Goal: Transaction & Acquisition: Purchase product/service

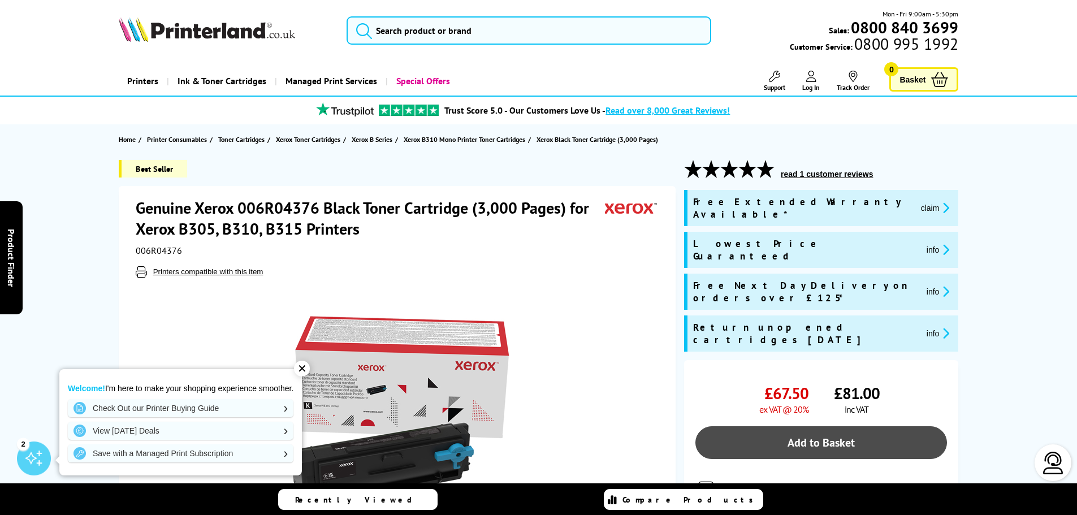
click at [828, 426] on link "Add to Basket" at bounding box center [821, 442] width 252 height 33
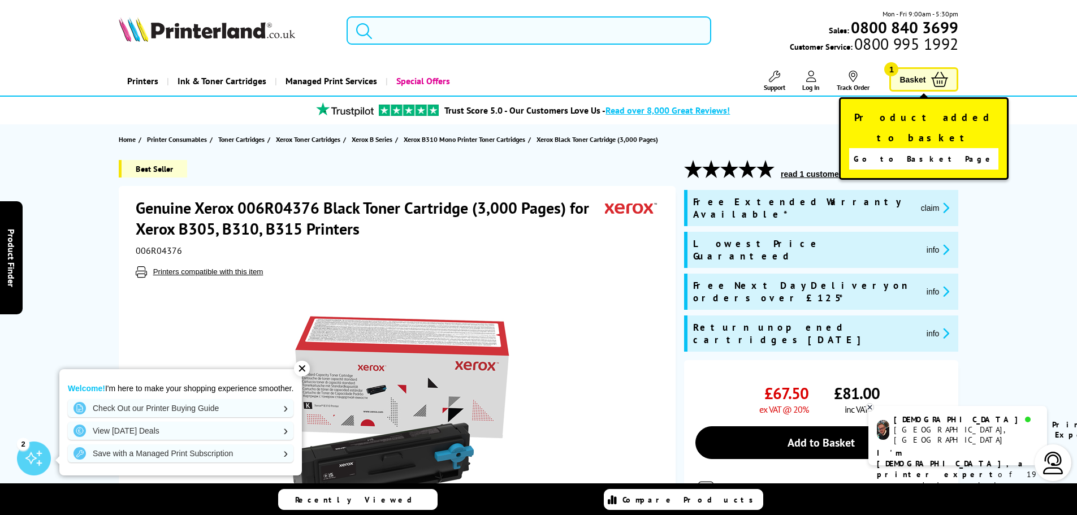
click at [447, 24] on input "search" at bounding box center [529, 30] width 365 height 28
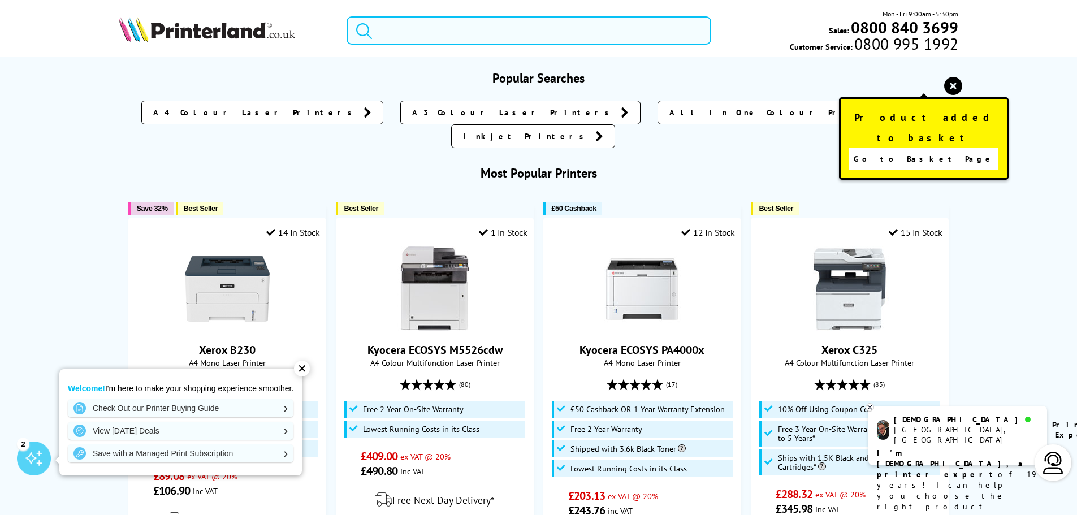
click at [447, 24] on input "search" at bounding box center [529, 30] width 365 height 28
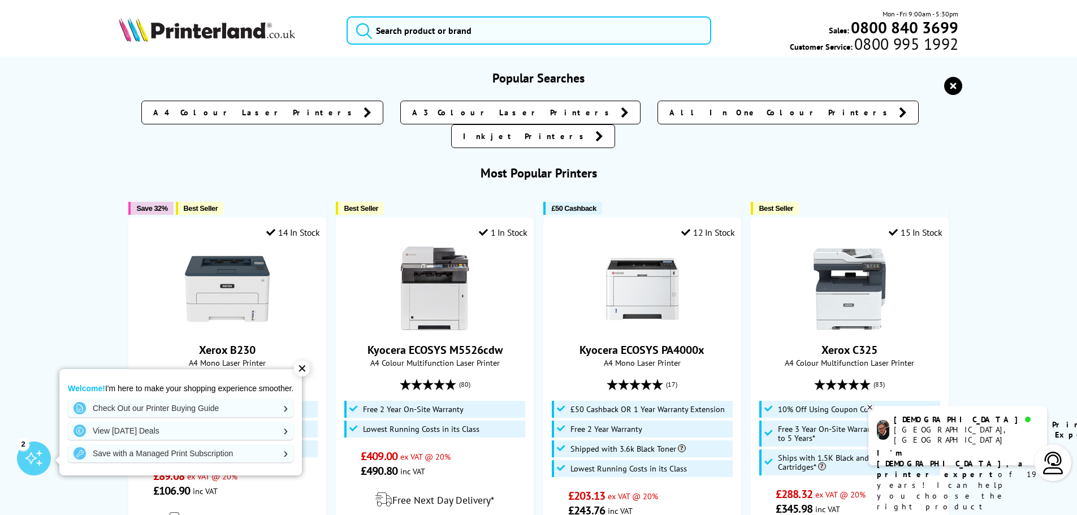
click at [954, 83] on icon "reset" at bounding box center [953, 86] width 18 height 18
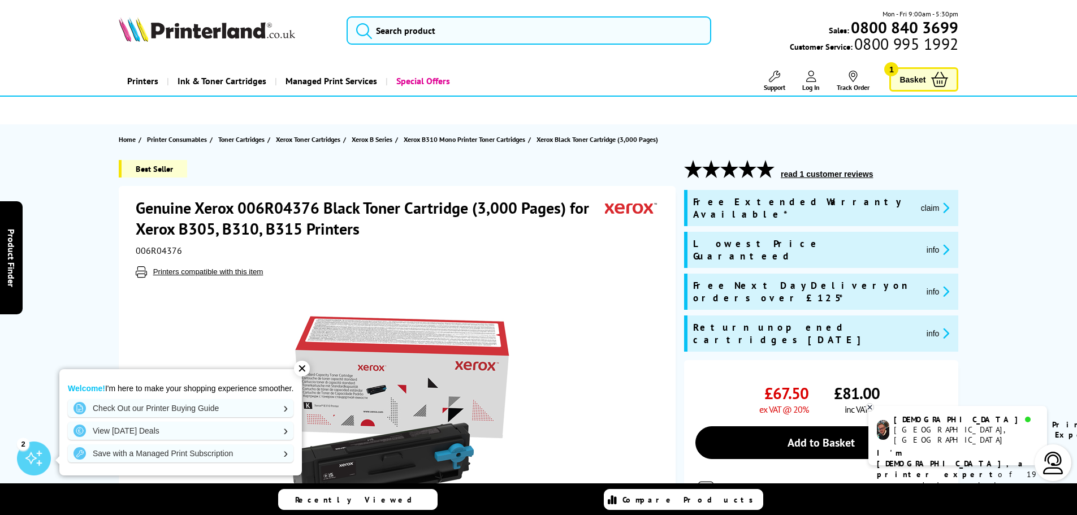
click at [916, 75] on span "Basket" at bounding box center [913, 79] width 26 height 15
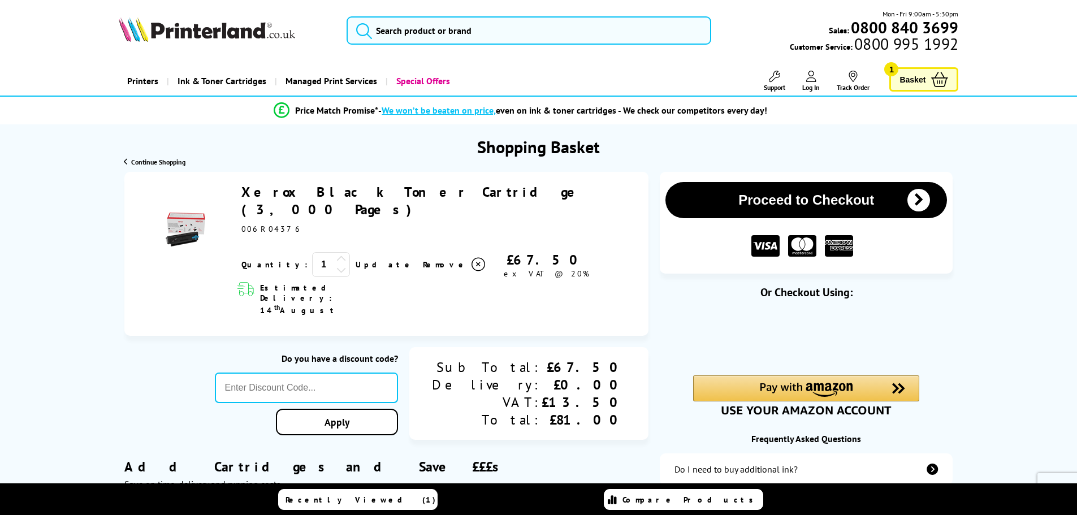
click at [815, 84] on span "Log In" at bounding box center [811, 87] width 18 height 8
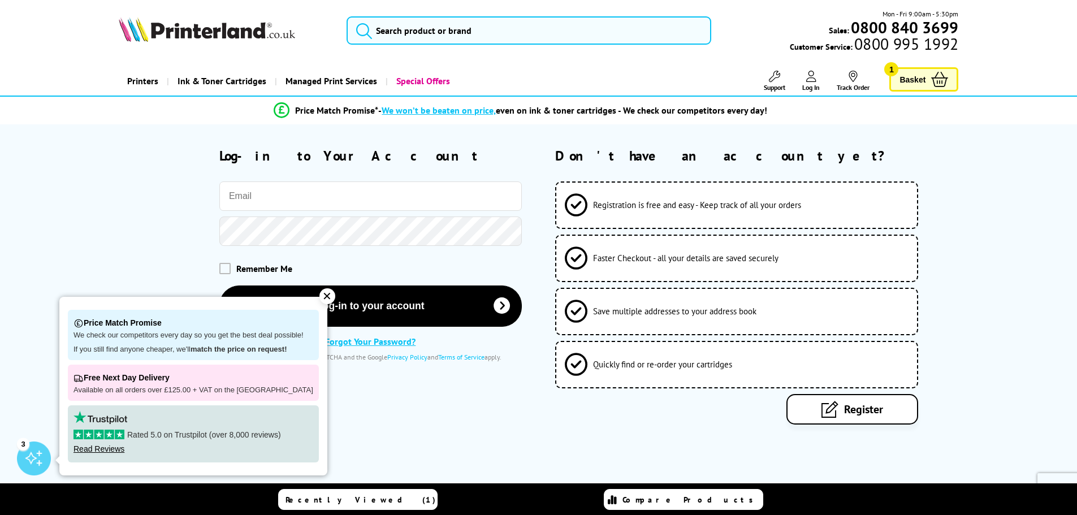
click at [320, 291] on div "✕" at bounding box center [327, 296] width 16 height 16
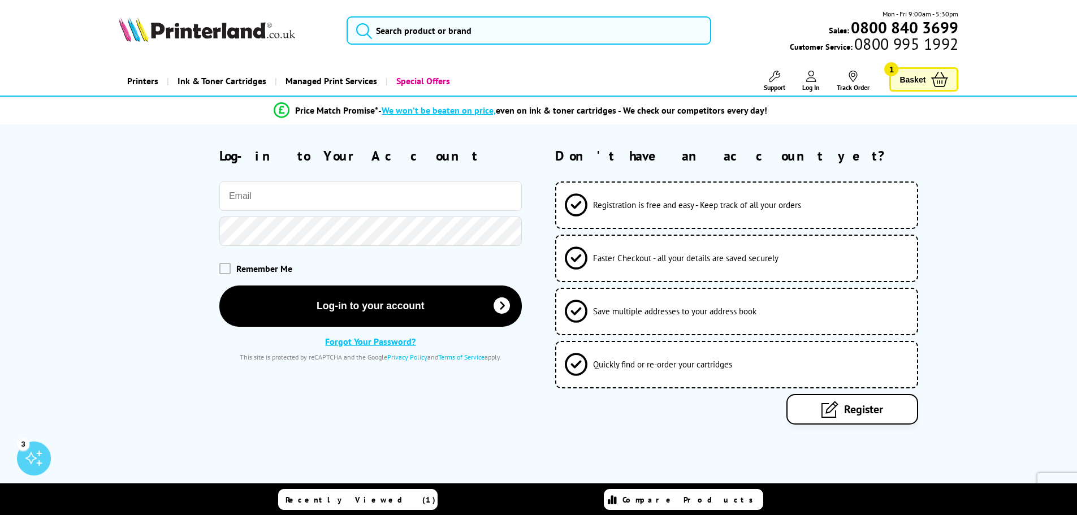
click at [284, 194] on input "email" at bounding box center [370, 195] width 302 height 29
type input "[EMAIL_ADDRESS][DOMAIN_NAME]"
click at [216, 267] on div "Remember Me" at bounding box center [320, 269] width 403 height 34
click at [223, 265] on span at bounding box center [224, 267] width 11 height 11
click at [222, 264] on input "checkbox" at bounding box center [222, 264] width 0 height 0
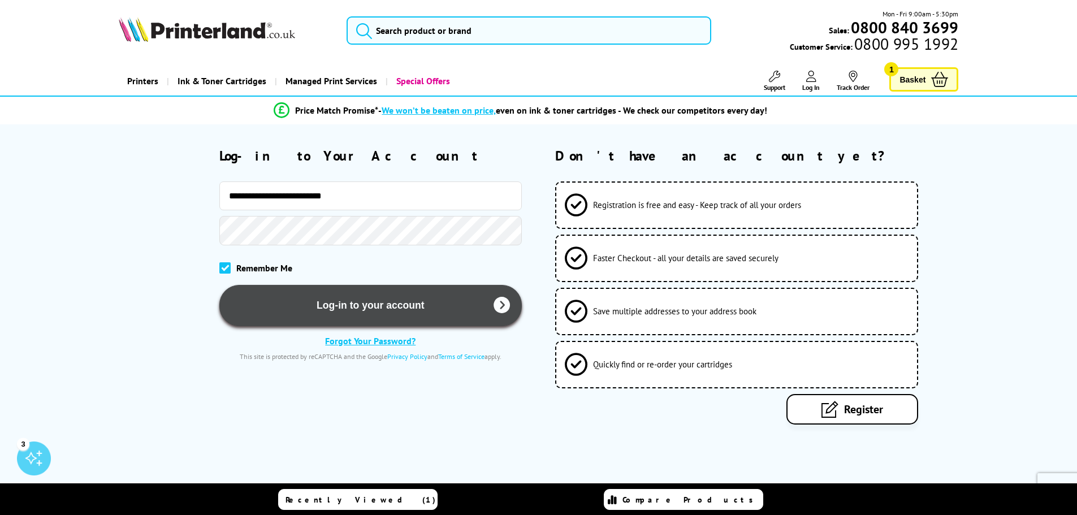
click at [337, 299] on button "Log-in to your account" at bounding box center [370, 305] width 302 height 41
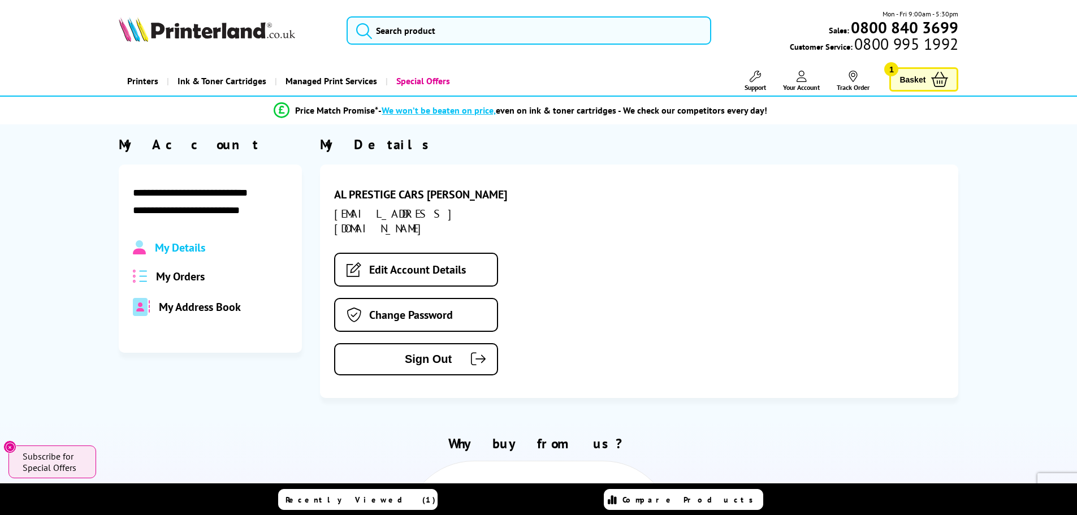
click at [811, 86] on span "Your Account" at bounding box center [801, 87] width 37 height 8
click at [166, 278] on span "My Orders" at bounding box center [180, 276] width 49 height 15
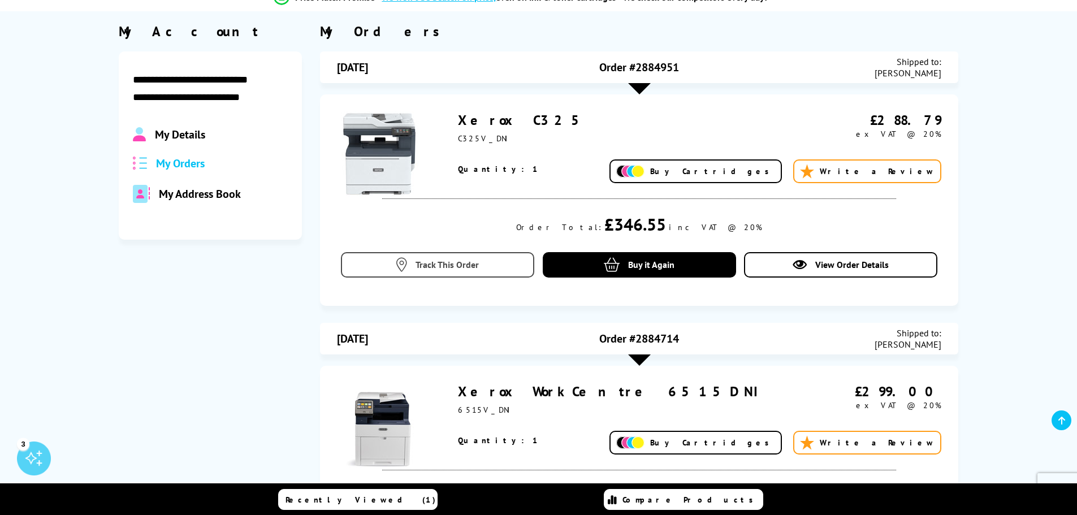
scroll to position [170, 0]
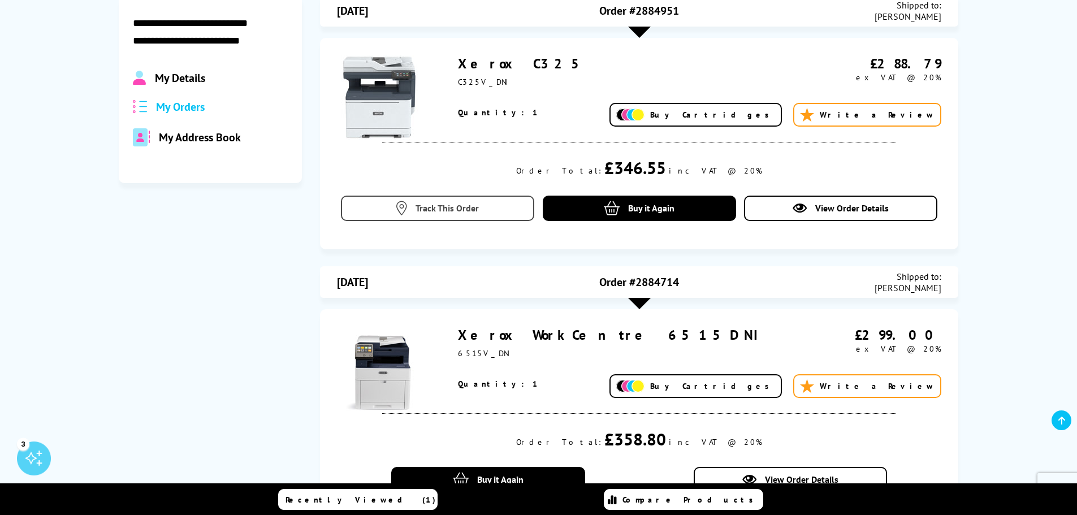
click at [461, 219] on link "Track This Order" at bounding box center [437, 208] width 193 height 25
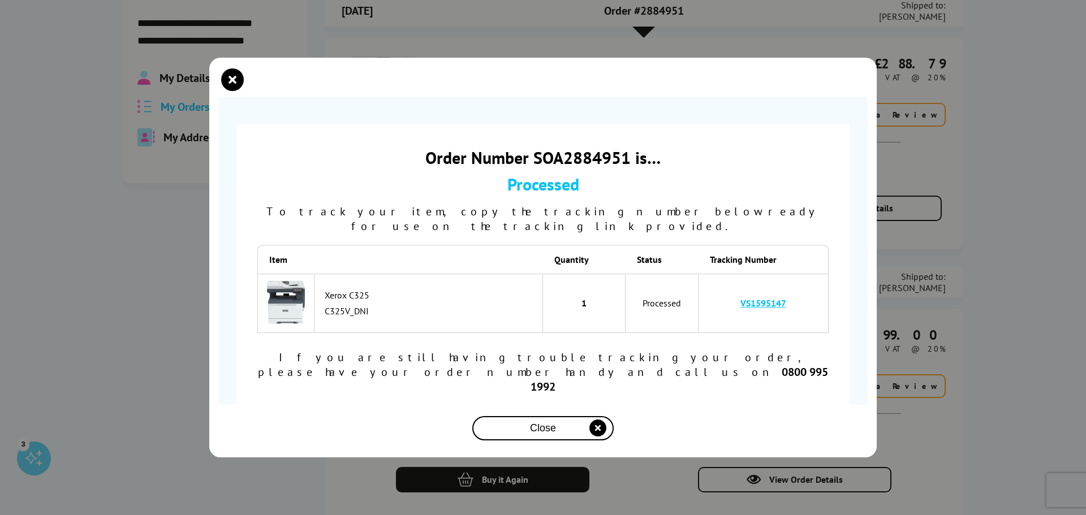
click at [764, 309] on link "VS1595147" at bounding box center [763, 302] width 46 height 11
click at [916, 159] on div "Order Number SOA2884951 is… Processed To track your item, copy the tracking num…" at bounding box center [543, 257] width 1086 height 515
click at [550, 422] on span "Close" at bounding box center [543, 428] width 26 height 12
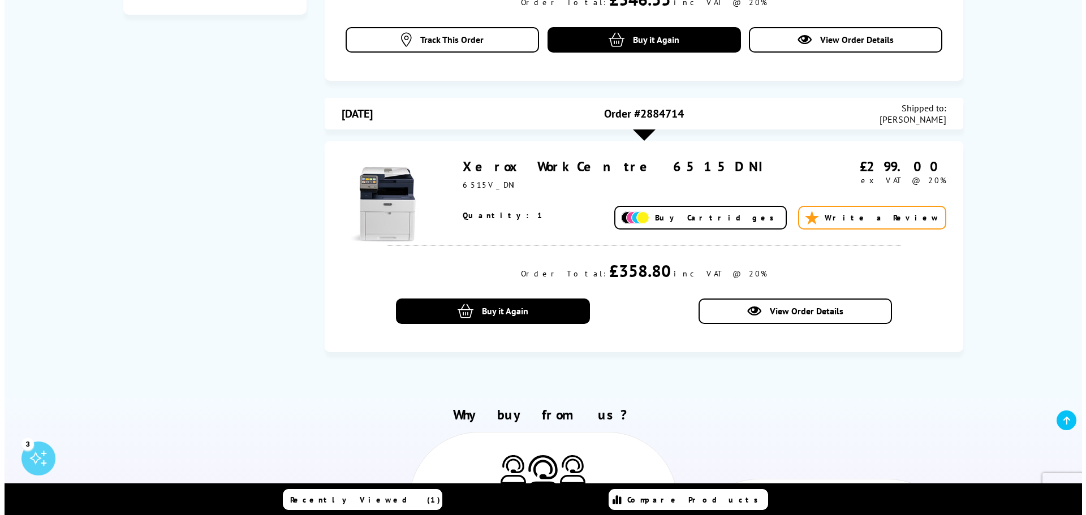
scroll to position [339, 0]
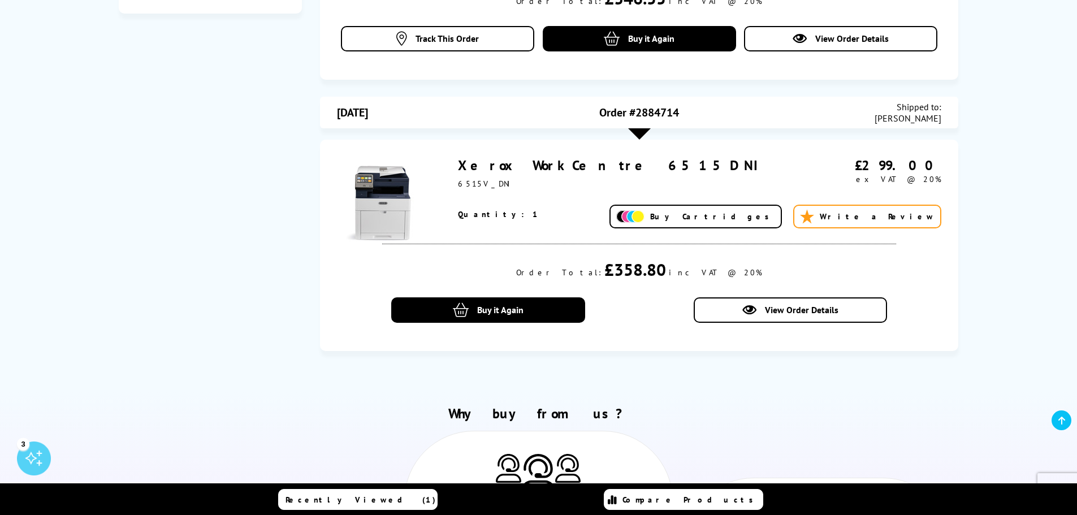
click at [772, 218] on span "Buy Cartridges" at bounding box center [712, 216] width 125 height 10
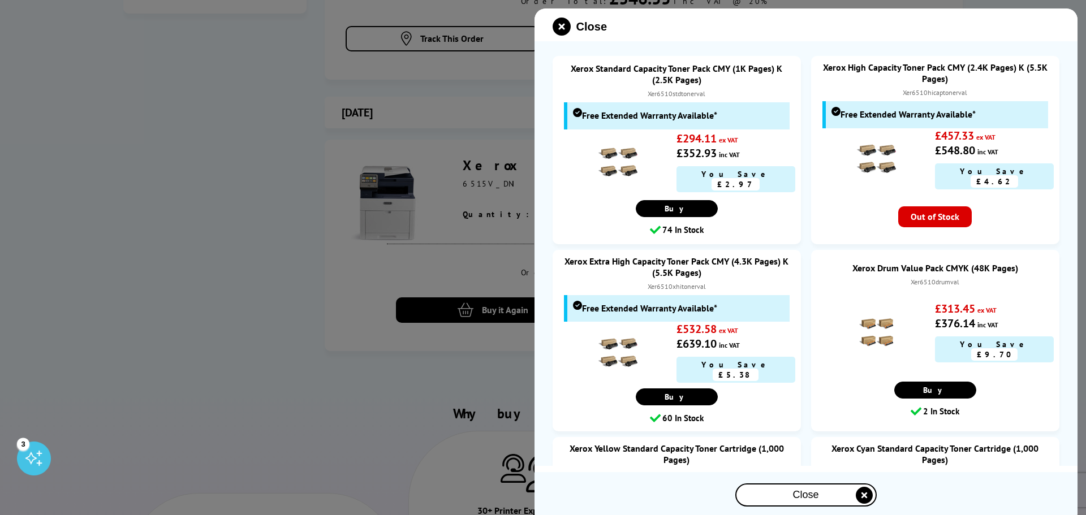
click at [662, 179] on div at bounding box center [617, 164] width 119 height 44
click at [644, 142] on div at bounding box center [617, 164] width 119 height 44
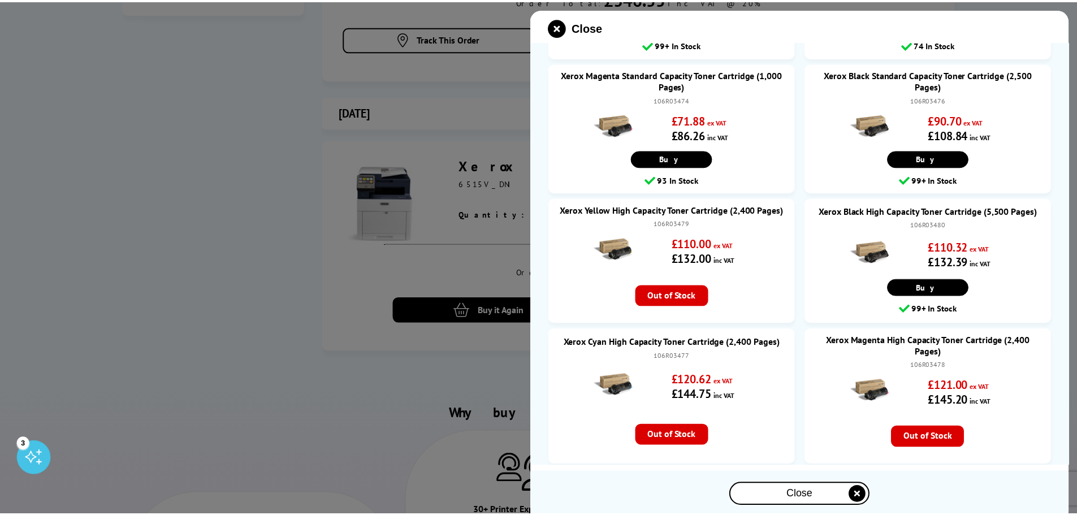
scroll to position [792, 0]
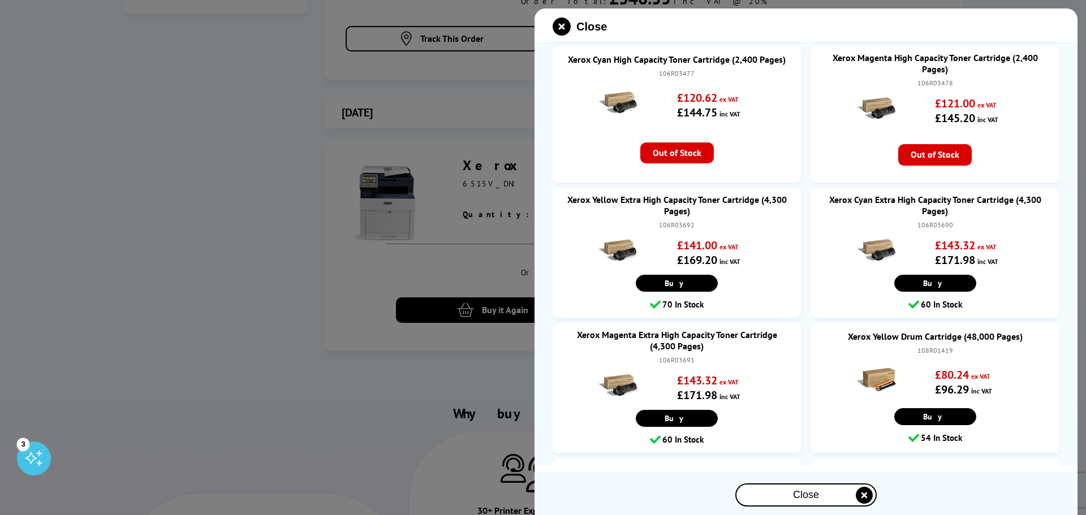
click at [374, 280] on div at bounding box center [543, 257] width 1086 height 515
click at [561, 25] on icon "close modal" at bounding box center [561, 27] width 18 height 18
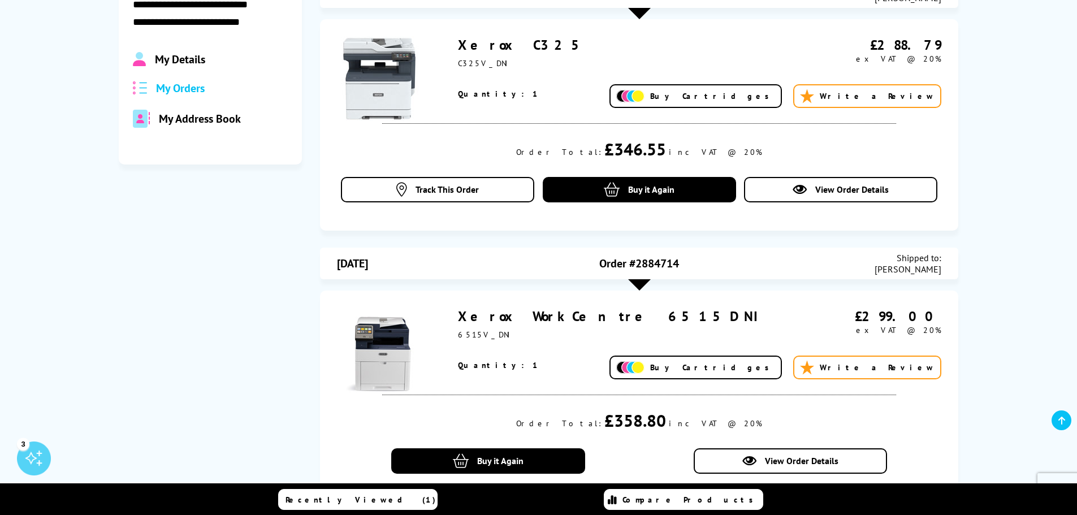
scroll to position [226, 0]
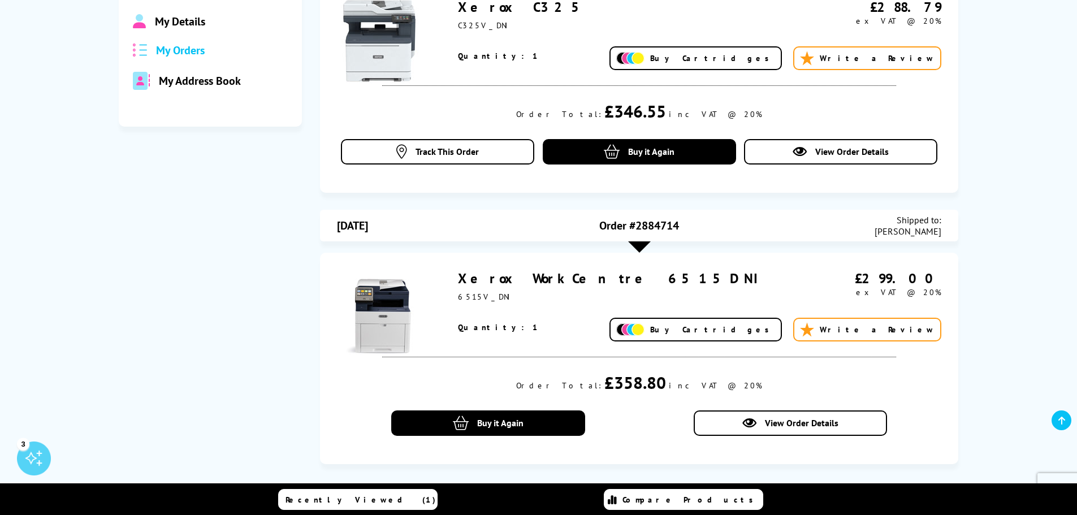
drag, startPoint x: 629, startPoint y: 280, endPoint x: 457, endPoint y: 272, distance: 172.1
click at [457, 272] on div "Xerox WorkCentre 6515DNI 6515V_DNI £299.00 ex VAT @ 20%" at bounding box center [639, 306] width 604 height 73
copy link "Xerox WorkCentre 6515DNI"
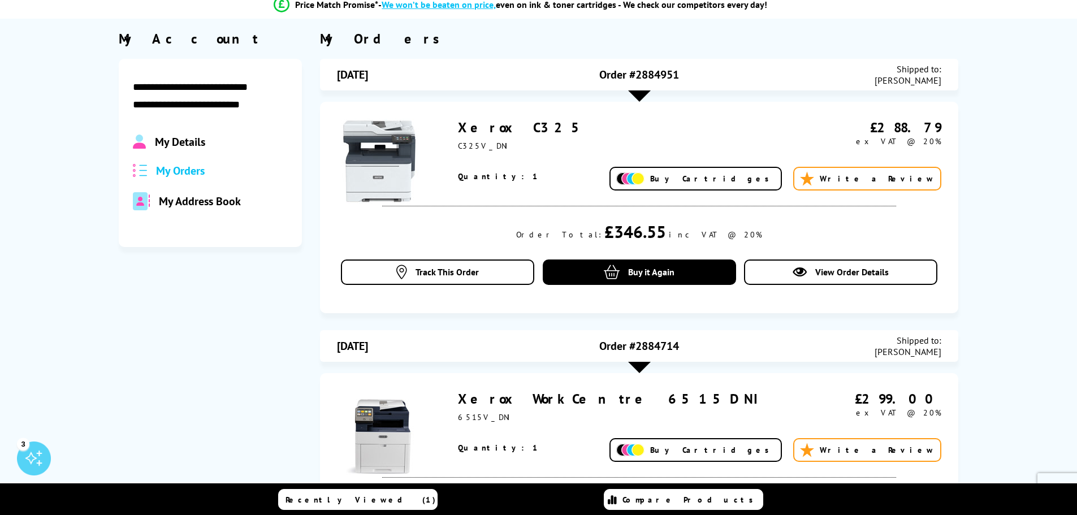
scroll to position [0, 0]
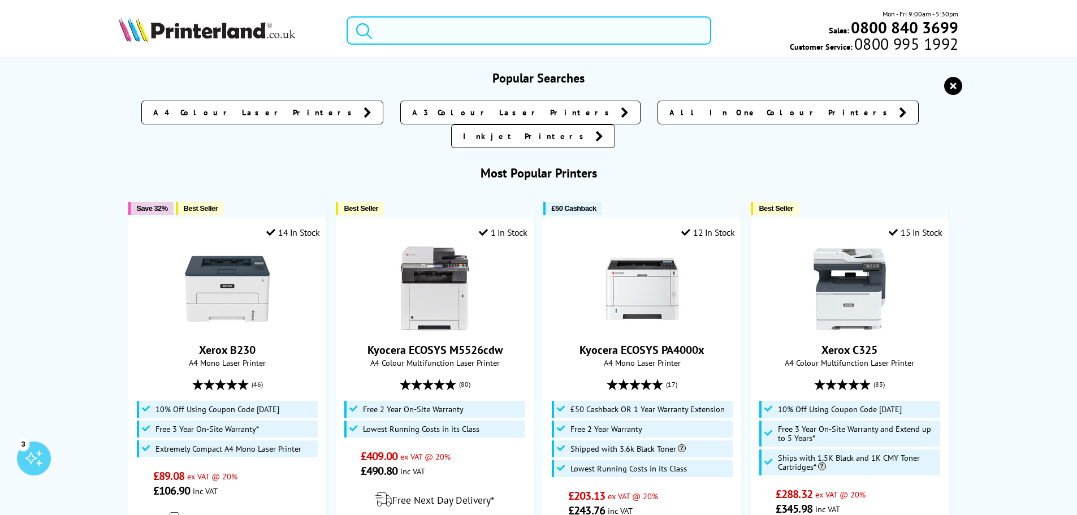
paste input "Xerox WorkCentre 6515DNI"
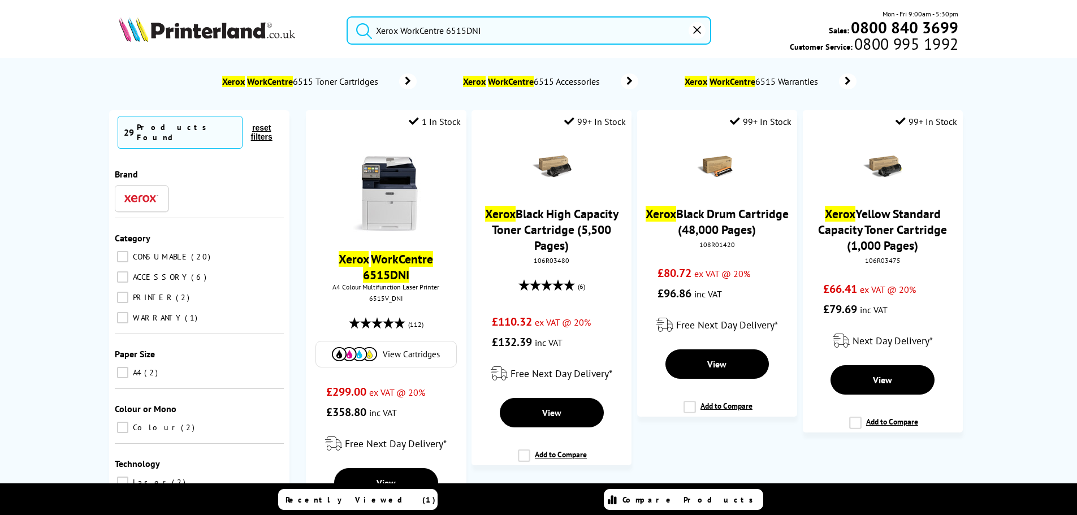
type input "Xerox WorkCentre 6515DNI"
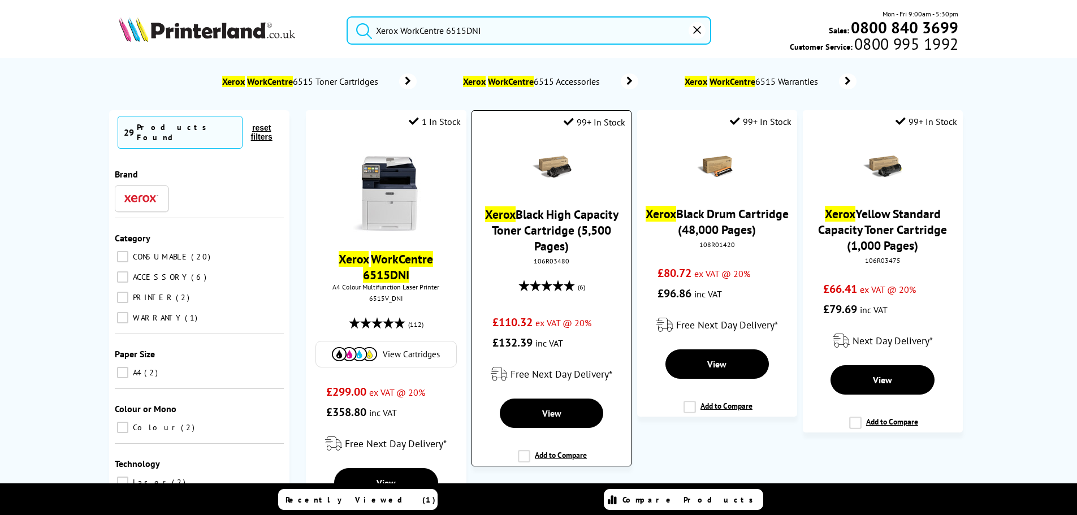
click at [347, 16] on button "submit" at bounding box center [361, 28] width 28 height 25
click at [551, 223] on link "Xerox Black High Capacity Toner Cartridge (5,500 Pages)" at bounding box center [551, 229] width 133 height 47
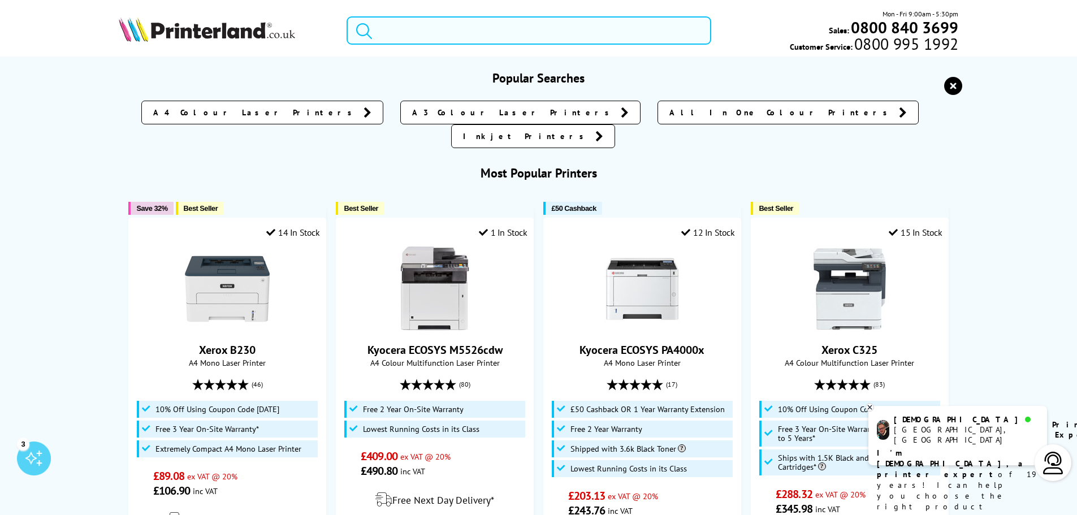
paste input "Xerox WorkCentre 6515DNI"
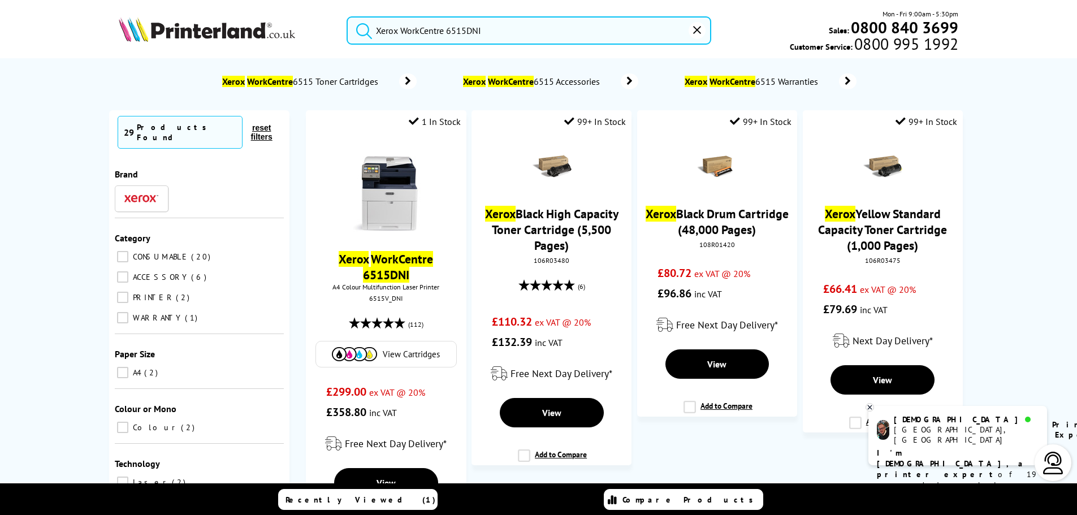
type input "Xerox WorkCentre 6515DNI"
click at [347, 16] on button "submit" at bounding box center [361, 28] width 28 height 25
click at [401, 28] on input "Xerox WorkCentre 6515DNI" at bounding box center [529, 30] width 365 height 28
